Goal: Task Accomplishment & Management: Manage account settings

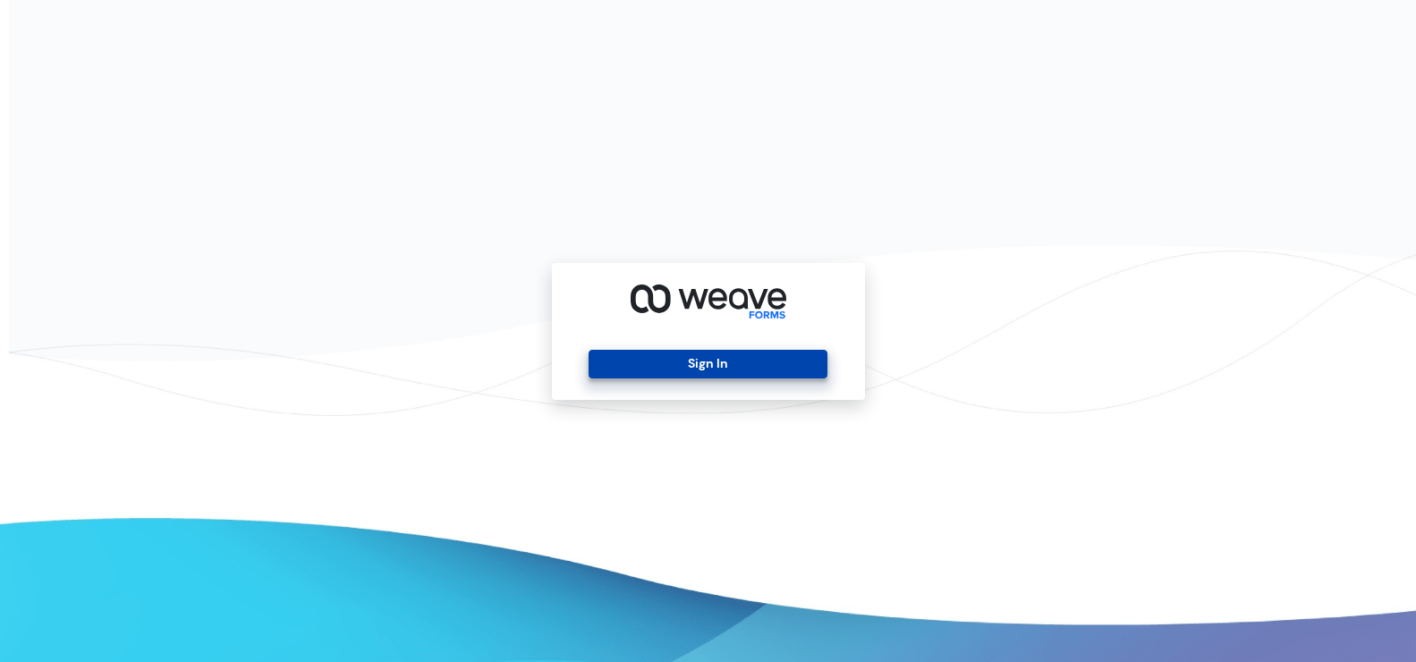
click at [713, 354] on button "Sign In" at bounding box center [708, 364] width 239 height 29
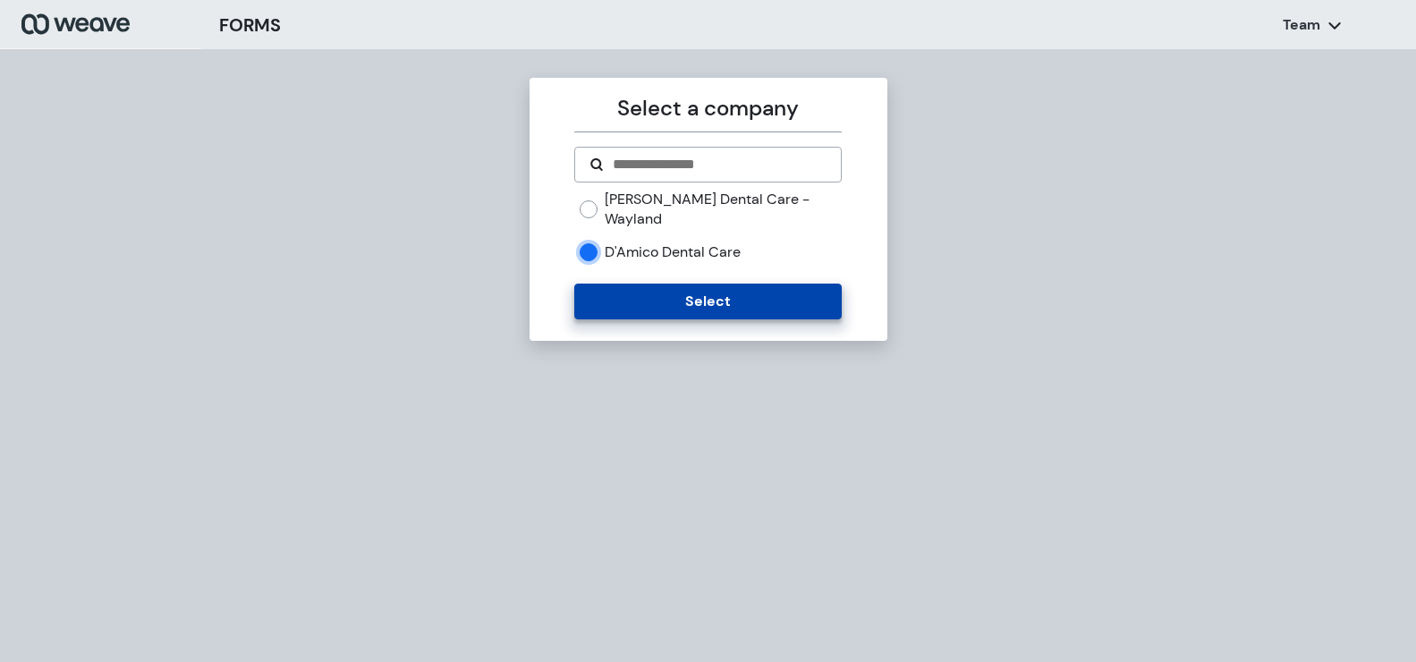
click at [659, 284] on button "Select" at bounding box center [708, 302] width 268 height 36
